Goal: Transaction & Acquisition: Purchase product/service

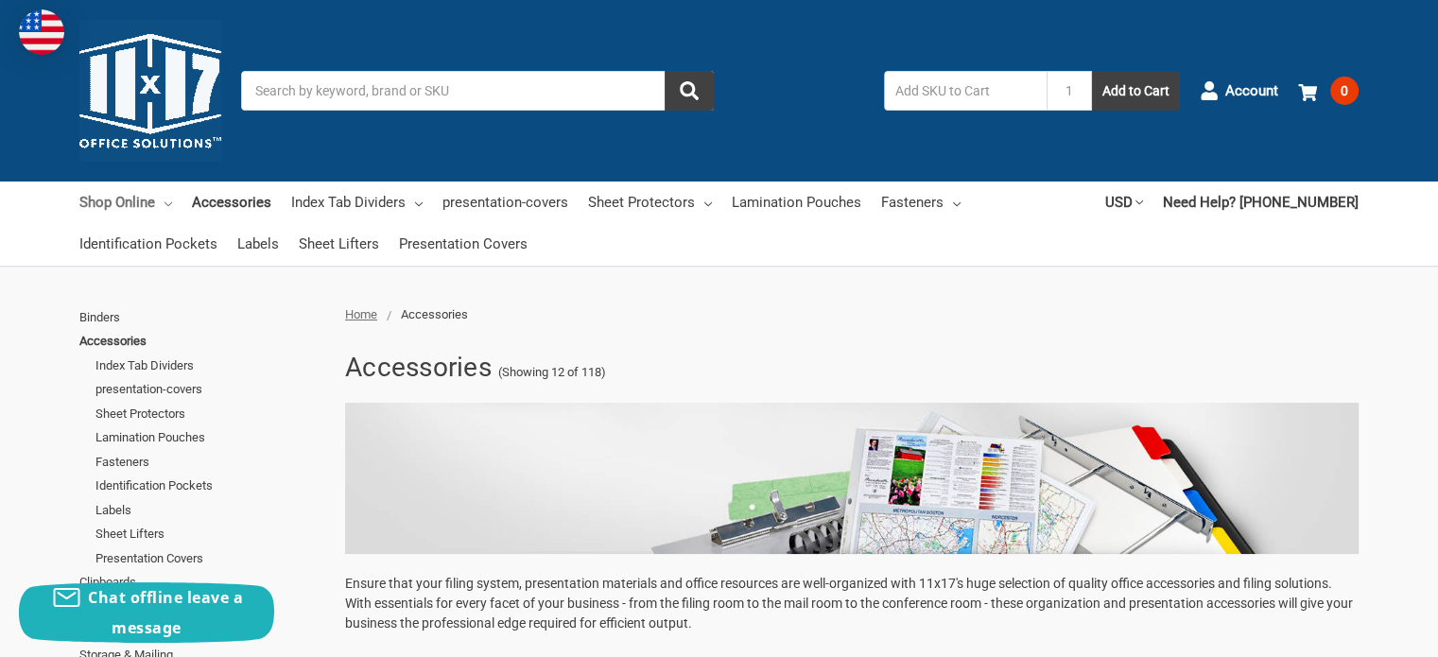
click at [133, 198] on link "Shop Online" at bounding box center [125, 202] width 93 height 42
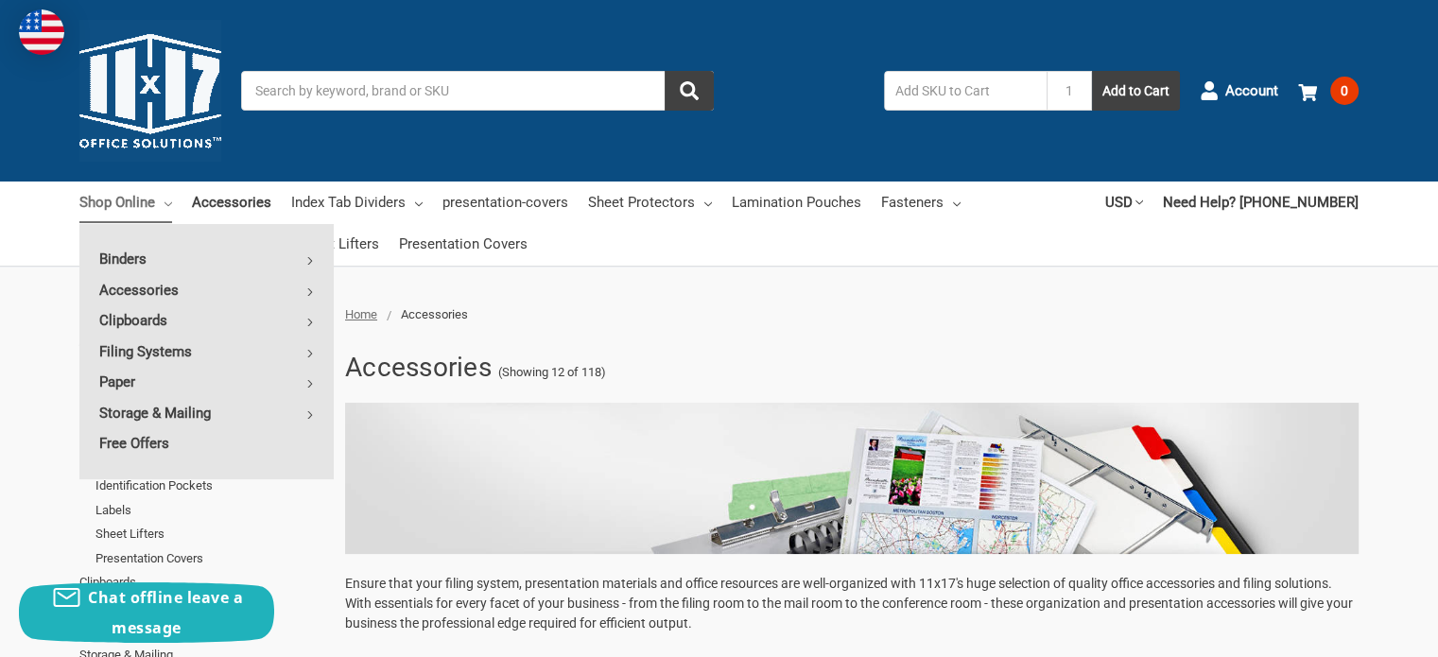
click at [279, 92] on input "Search" at bounding box center [477, 91] width 473 height 40
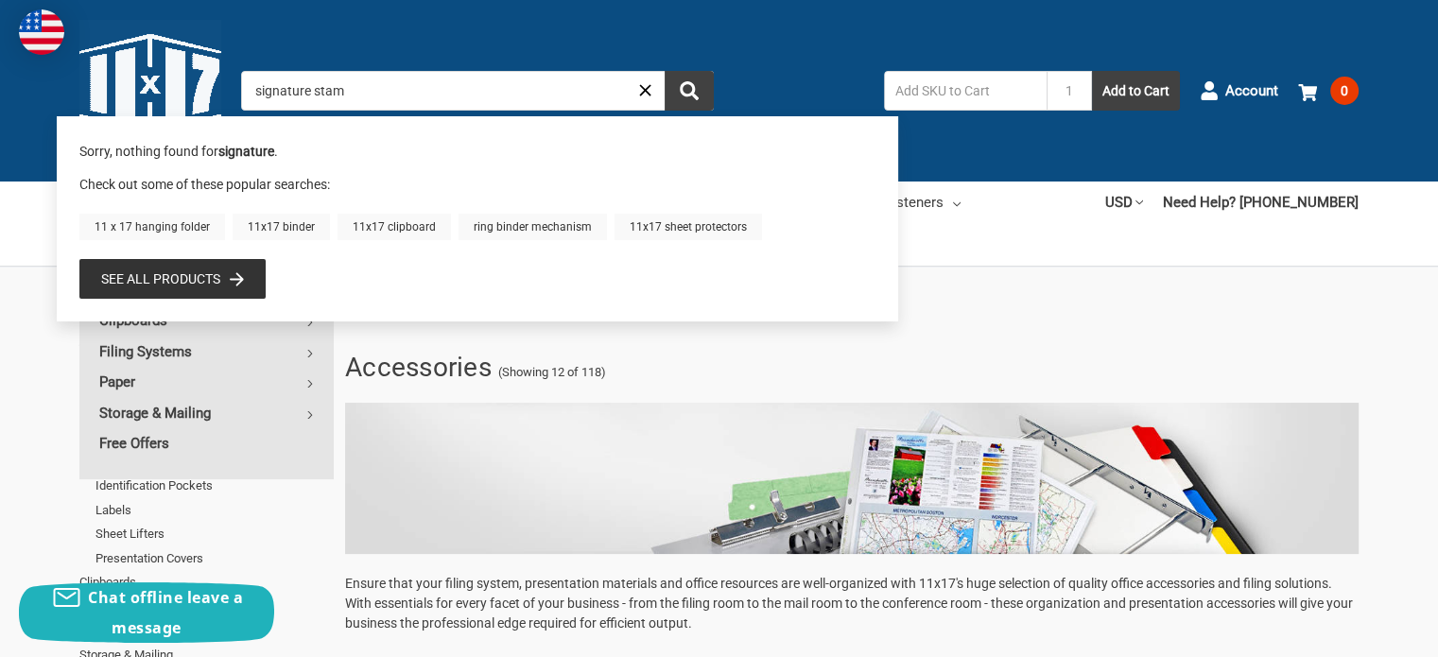
type input "signature stamp"
